Goal: Task Accomplishment & Management: Manage account settings

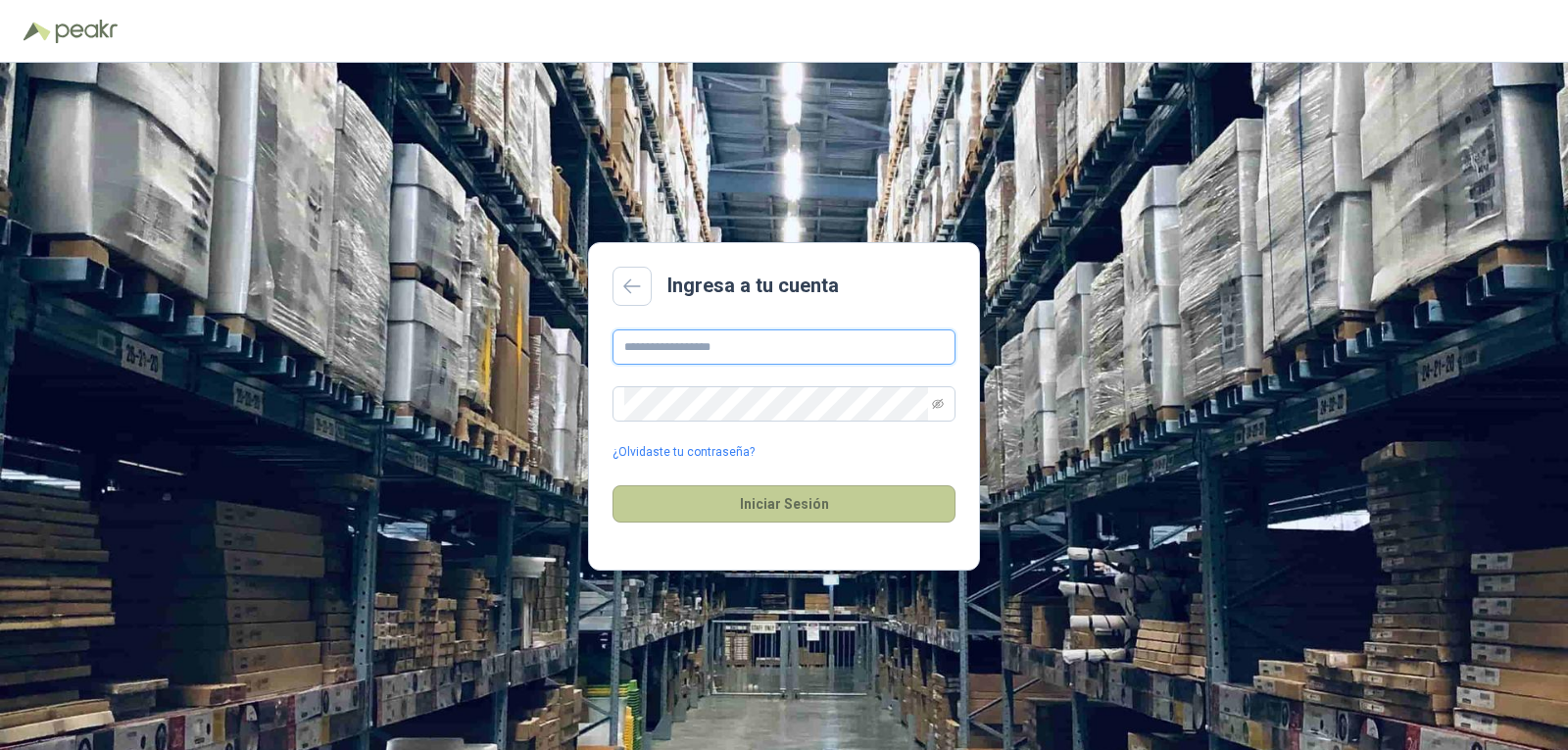
type input "**********"
click at [741, 506] on button "Iniciar Sesión" at bounding box center [784, 504] width 343 height 38
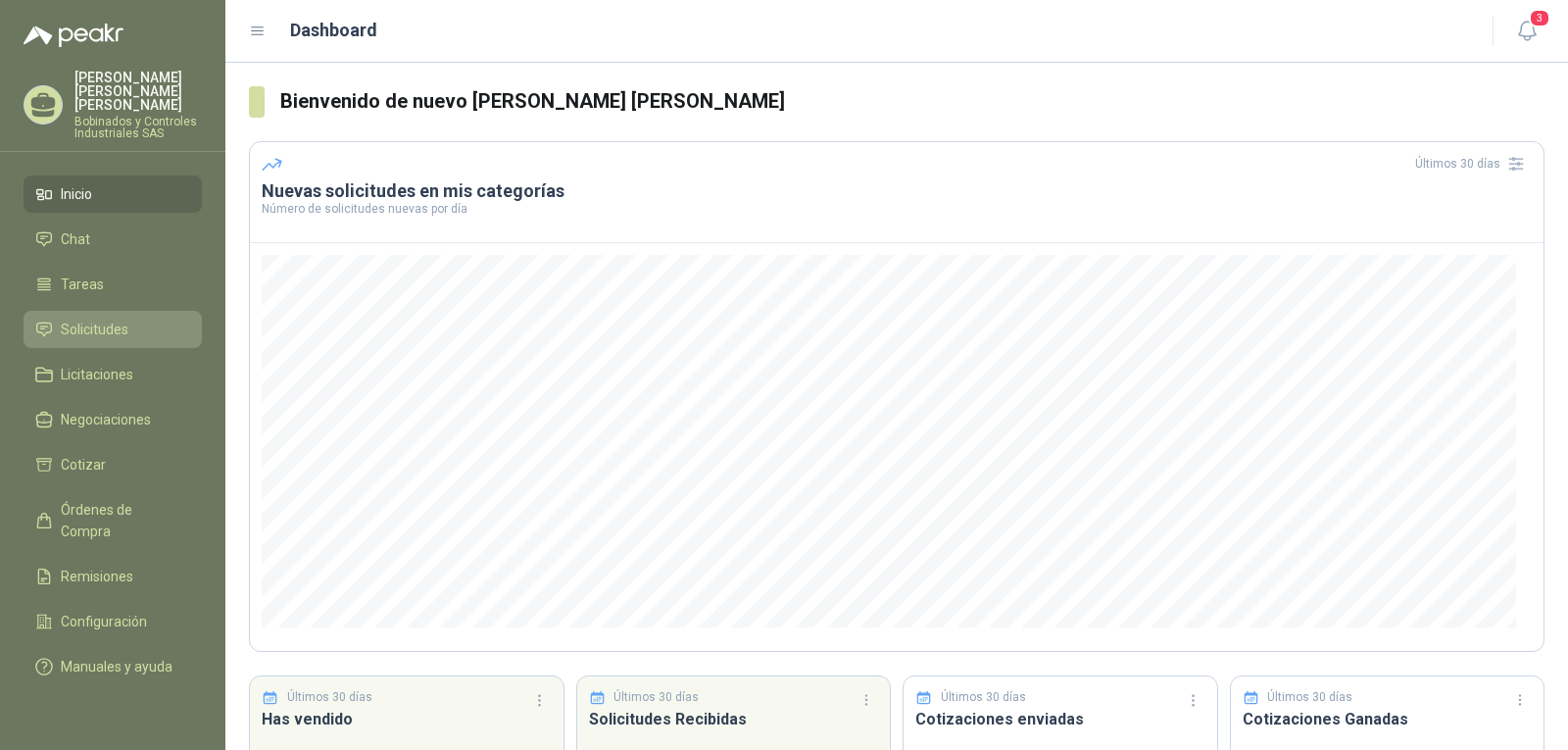
click at [126, 318] on span "Solicitudes" at bounding box center [94, 329] width 67 height 22
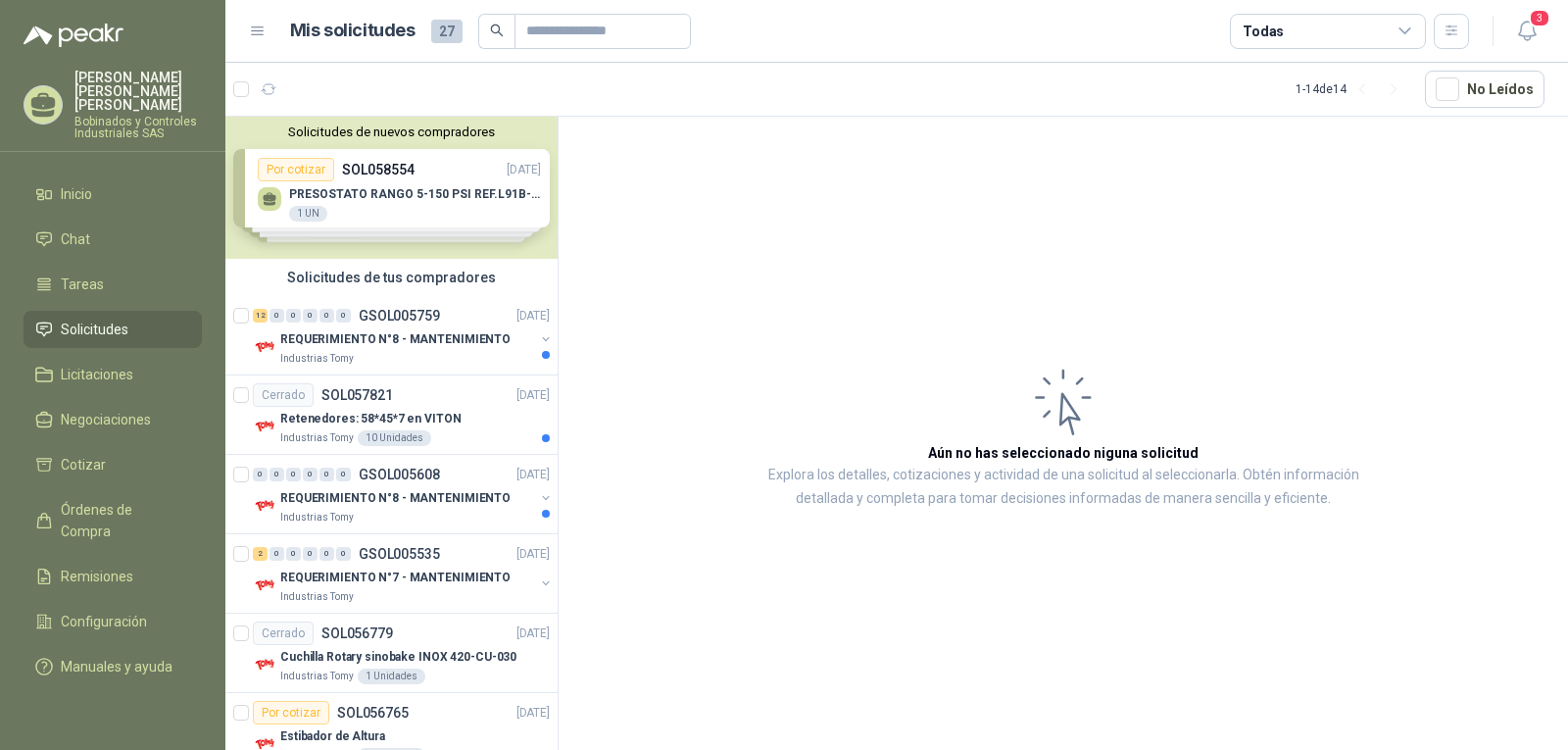
click at [1407, 32] on icon at bounding box center [1404, 31] width 11 height 5
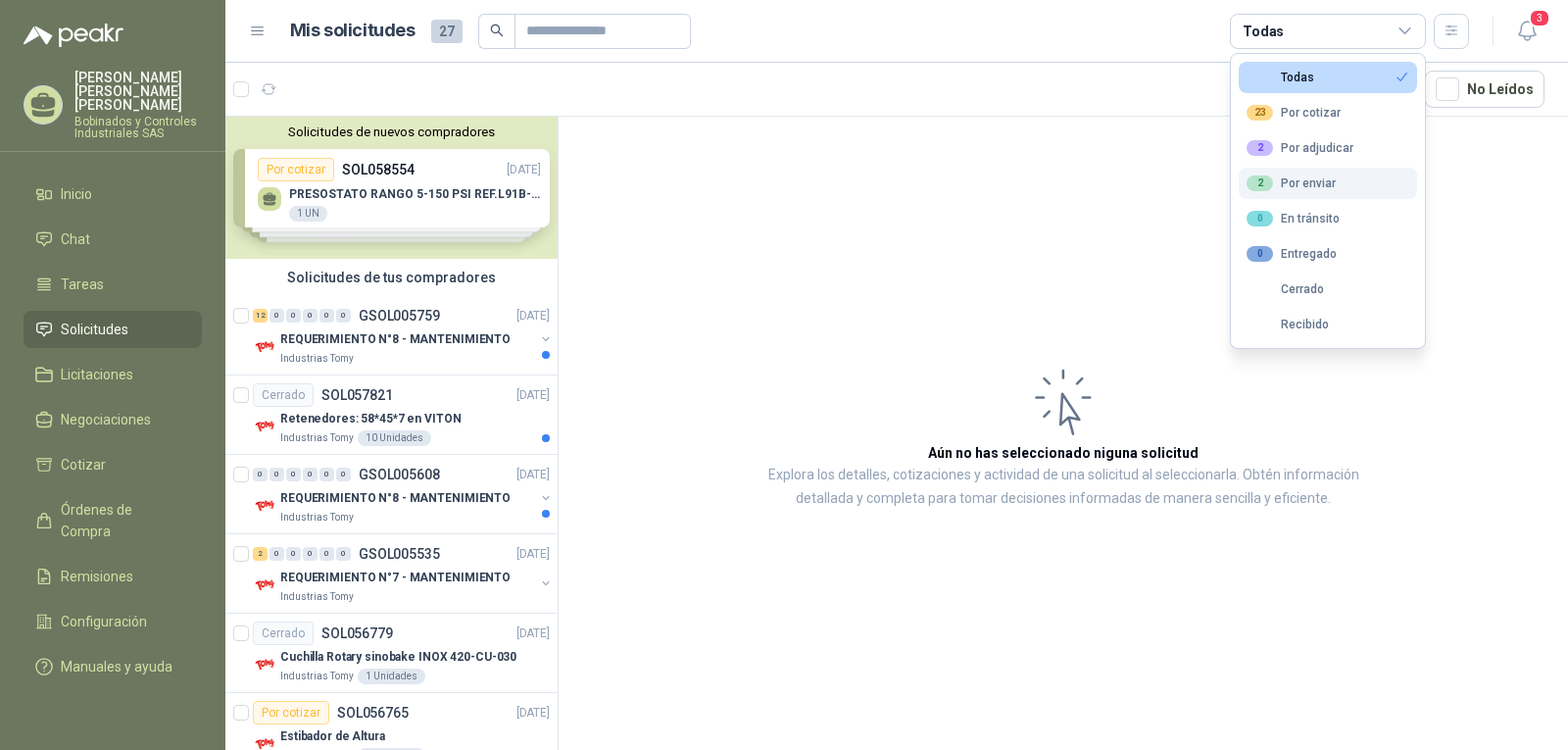
click at [1309, 188] on div "2 Por enviar" at bounding box center [1291, 184] width 89 height 16
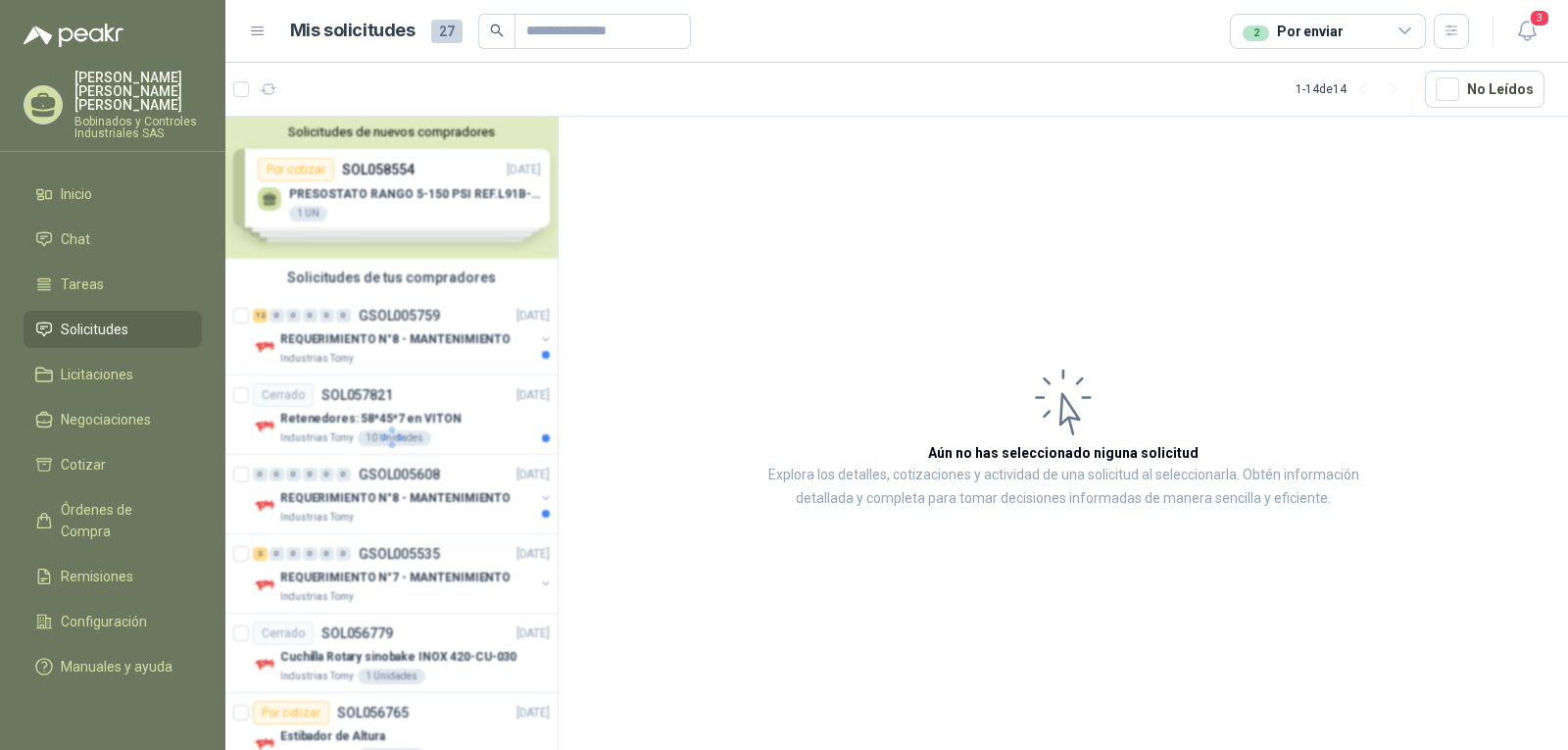
click at [1549, 214] on article "Aún no has seleccionado niguna solicitud Explora los detalles, cotizaciones y a…" at bounding box center [1063, 437] width 1010 height 640
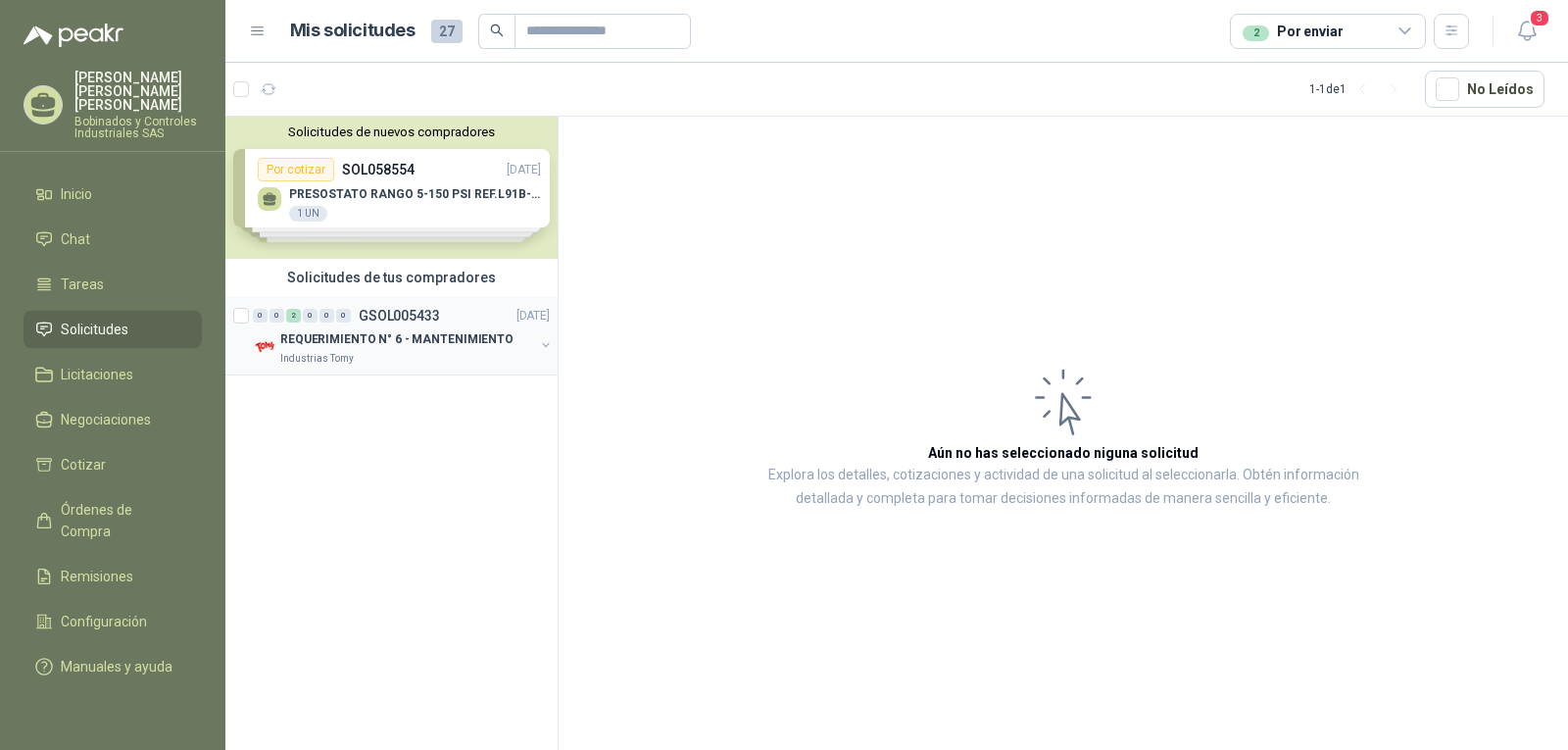
click at [314, 348] on p "REQUERIMIENTO N° 6 - MANTENIMIENTO" at bounding box center [397, 339] width 233 height 19
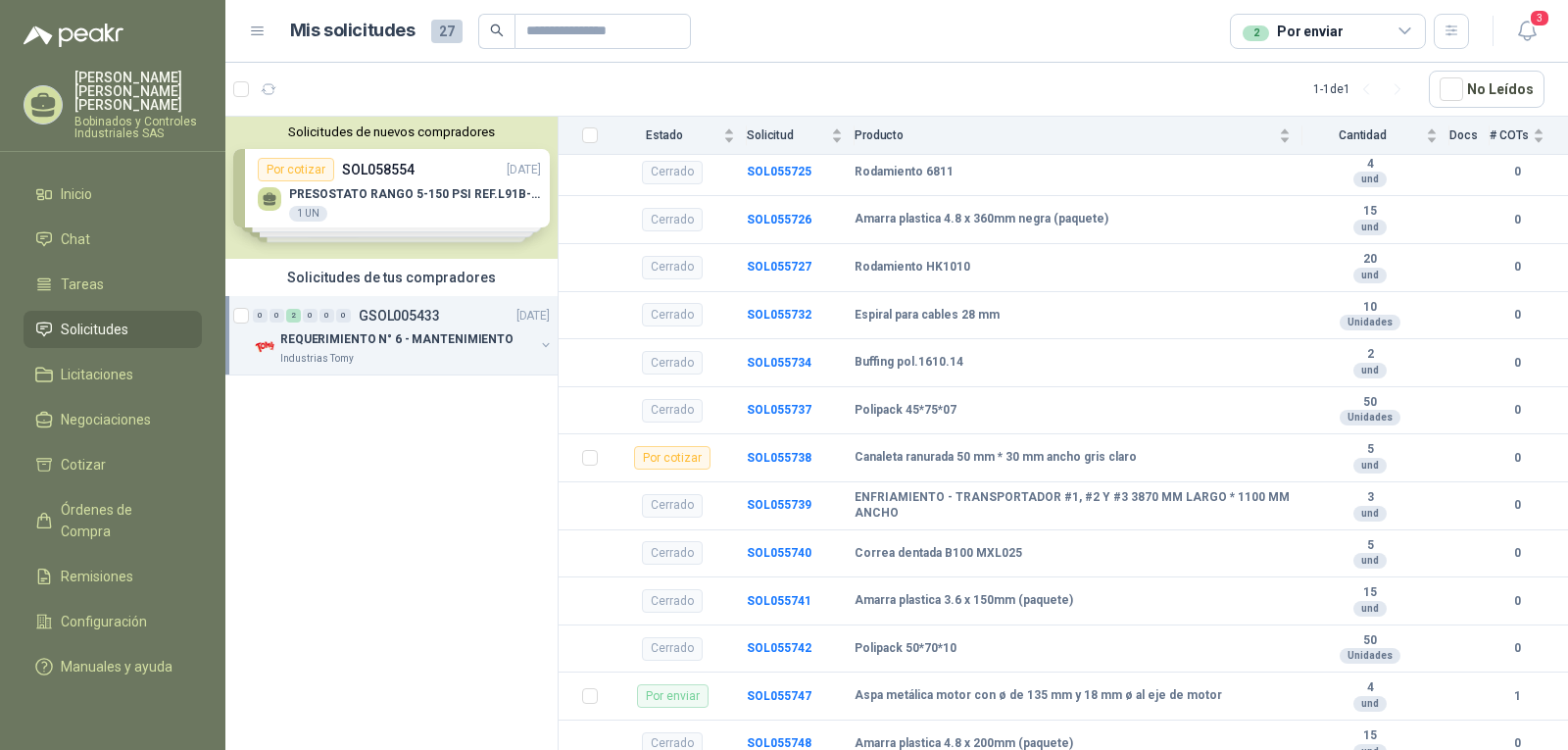
scroll to position [2646, 0]
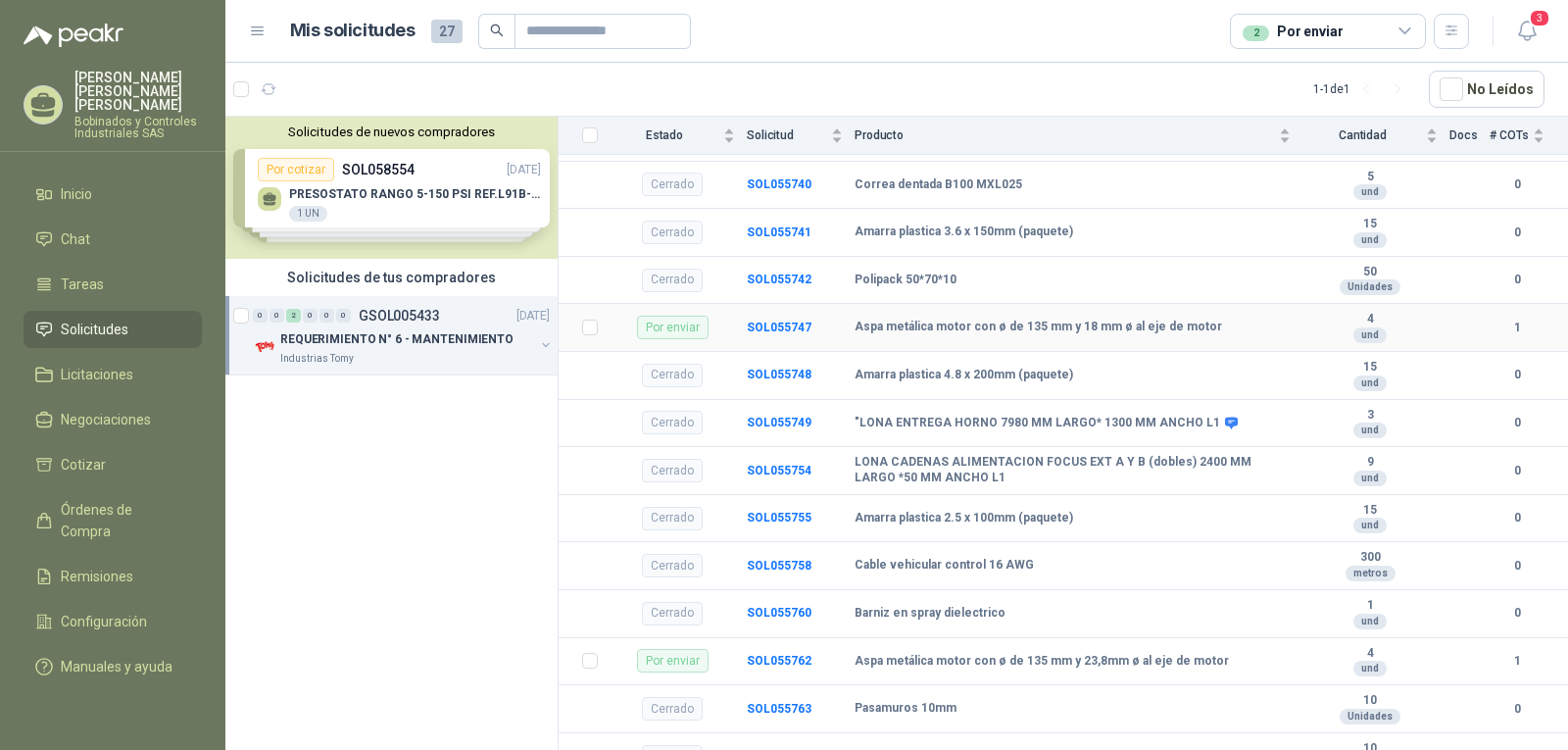
click at [1044, 344] on td "Aspa metálica motor con ø de 135 mm y 18 mm ø al eje de motor" at bounding box center [1078, 327] width 448 height 48
click at [787, 328] on b "SOL055747" at bounding box center [779, 327] width 64 height 14
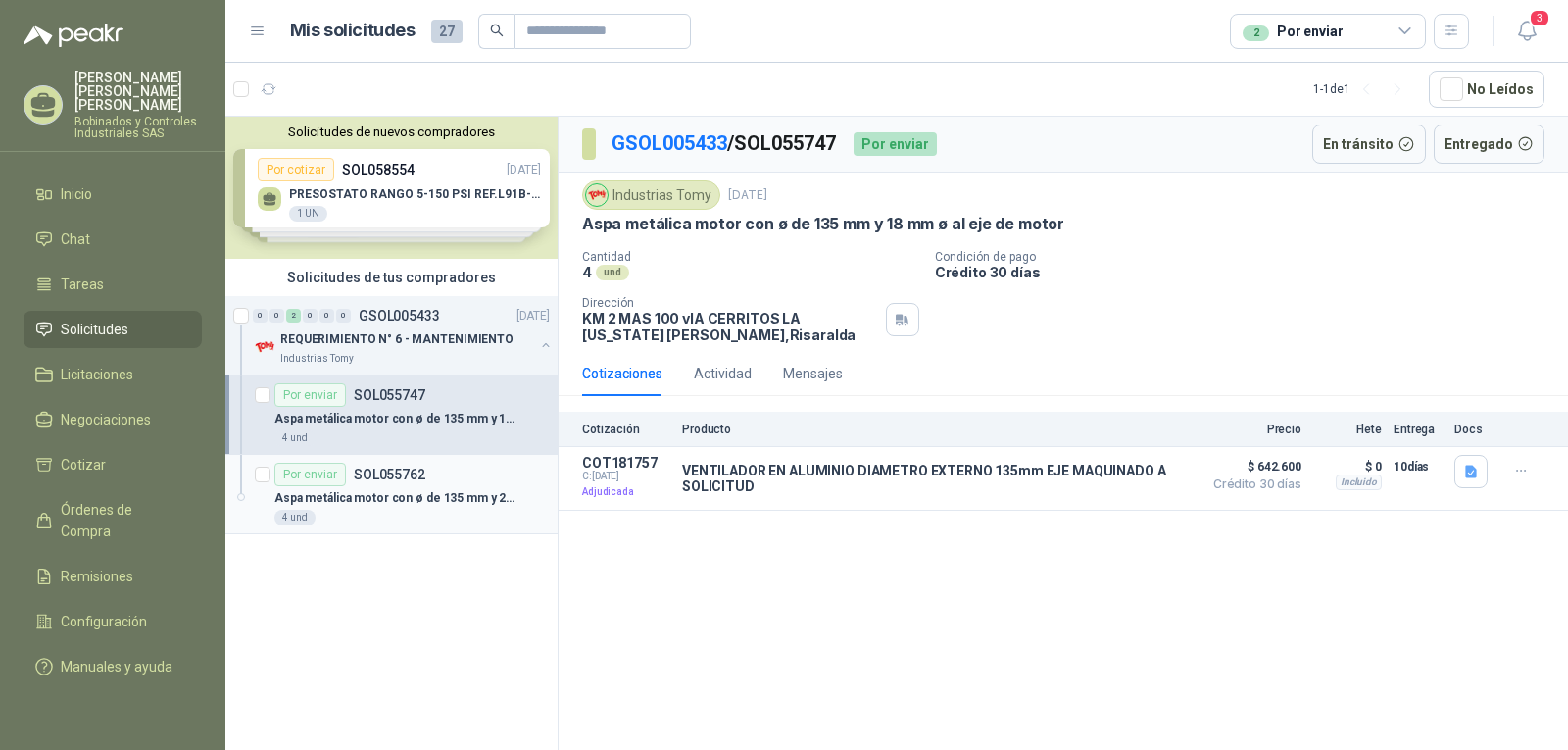
click at [429, 479] on div "Por enviar SOL055762" at bounding box center [412, 474] width 276 height 24
